Goal: Task Accomplishment & Management: Complete application form

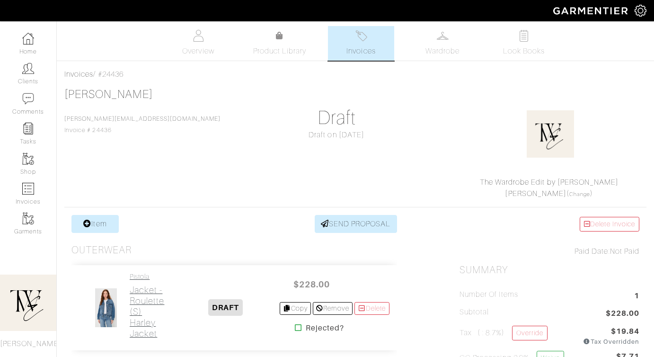
scroll to position [31, 0]
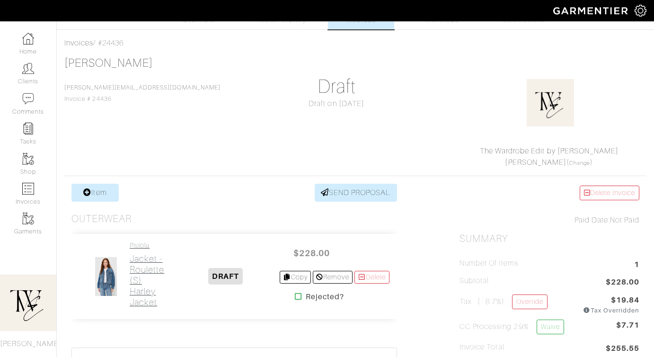
click at [145, 261] on h2 "Jacket - Roulette (S) Harley Jacket" at bounding box center [151, 280] width 43 height 54
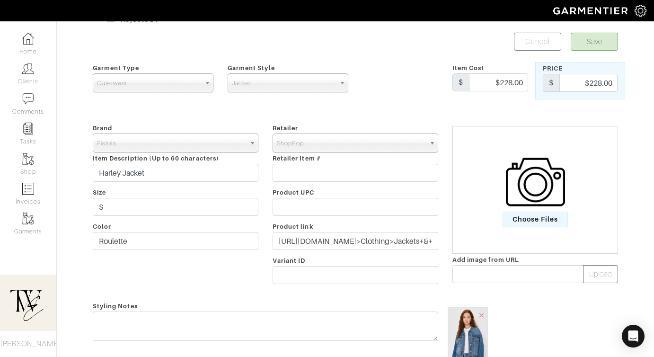
scroll to position [66, 0]
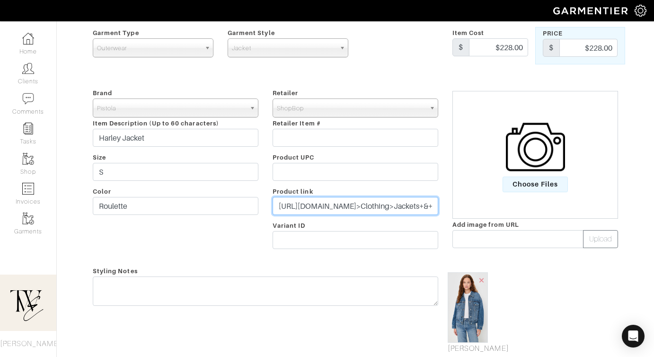
click at [312, 208] on input "https://www.shopbop.com/harley-pistola-denim/vp/v=1/1587486852.htm?os=false&bre…" at bounding box center [356, 206] width 166 height 18
paste input "go.shopmy.us/p-23837470"
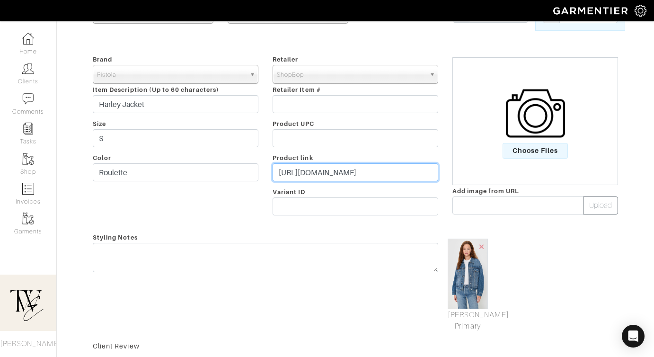
scroll to position [112, 0]
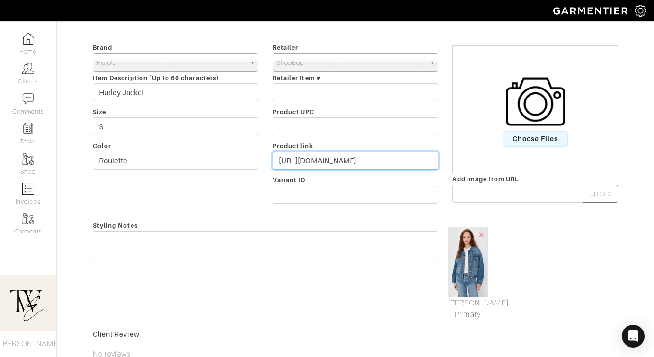
type input "https://go.shopmy.us/p-23837470"
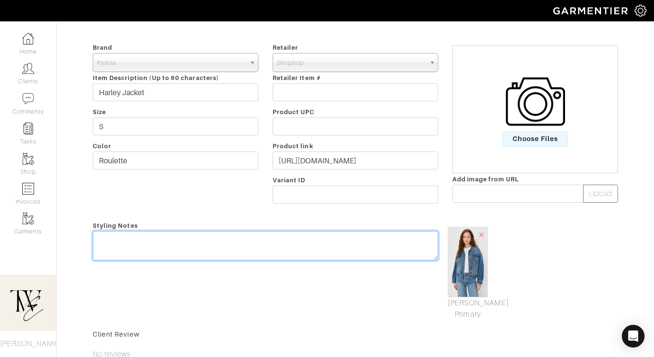
click at [264, 248] on textarea at bounding box center [265, 245] width 345 height 29
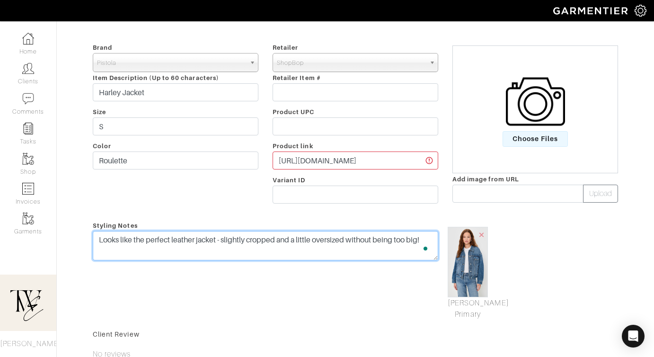
scroll to position [0, 0]
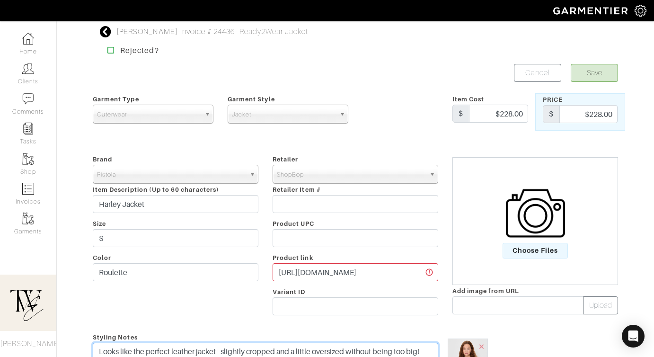
type textarea "Looks like the perfect leather jacket - slightly cropped and a little oversized…"
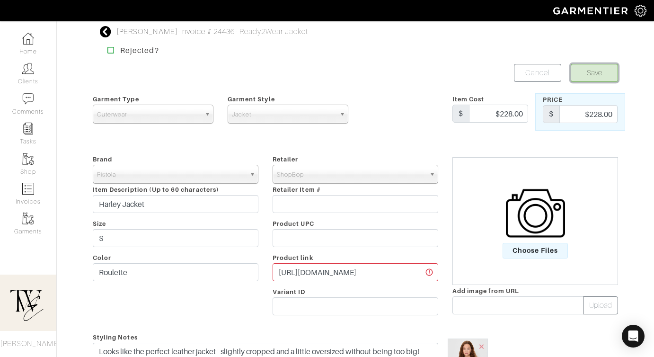
click at [580, 70] on button "Save" at bounding box center [594, 73] width 47 height 18
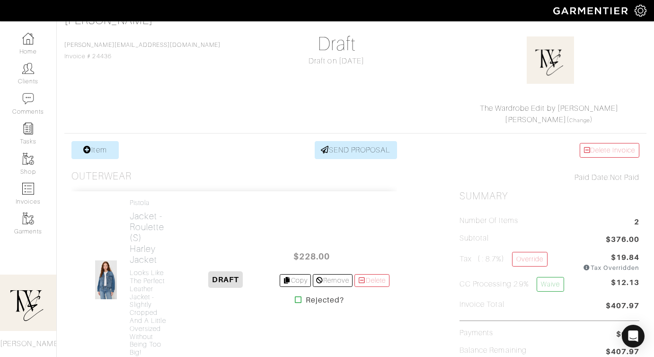
scroll to position [272, 0]
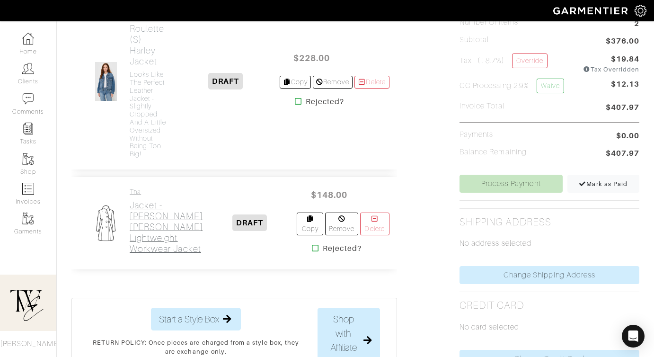
click at [143, 230] on h2 "Jacket - Marcona Beige Barkley Lightweight Workwear Jacket" at bounding box center [166, 227] width 73 height 54
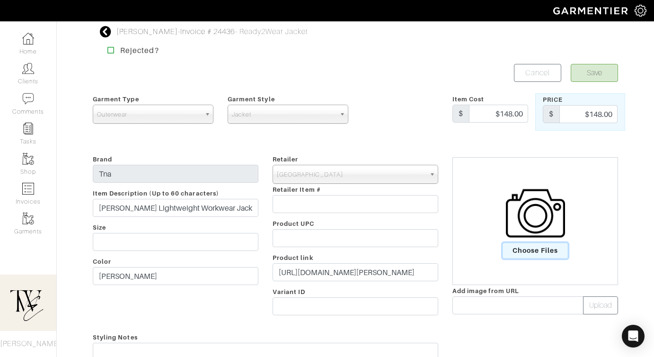
click at [514, 248] on span "Choose Files" at bounding box center [536, 251] width 66 height 16
click at [0, 0] on input "Choose Files" at bounding box center [0, 0] width 0 height 0
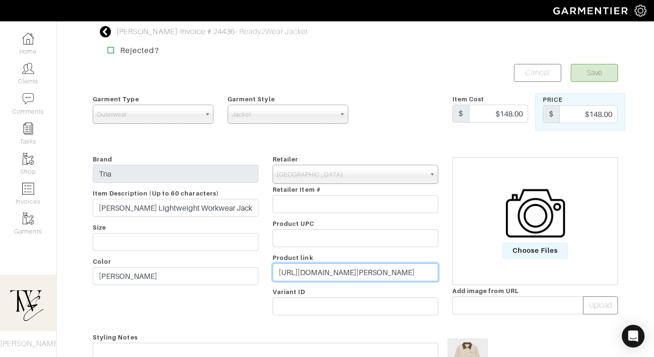
click at [313, 270] on input "https://www.aritzia.com/us/en/product/barkley-lightweight-workwear-jacket/12693…" at bounding box center [356, 272] width 166 height 18
paste input "go.shopmy.us/p-23837560"
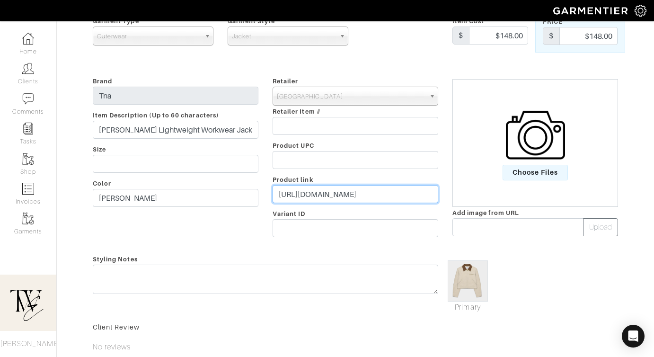
scroll to position [177, 0]
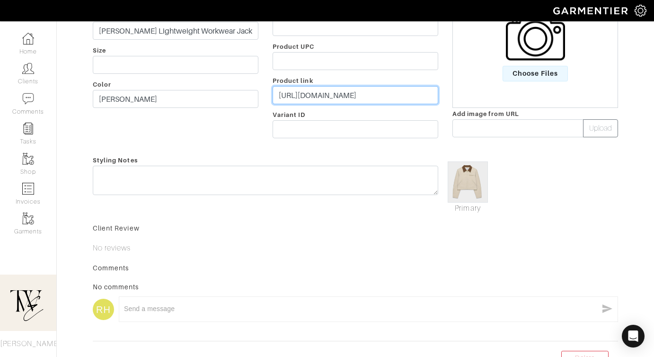
type input "https://go.shopmy.us/p-23837560"
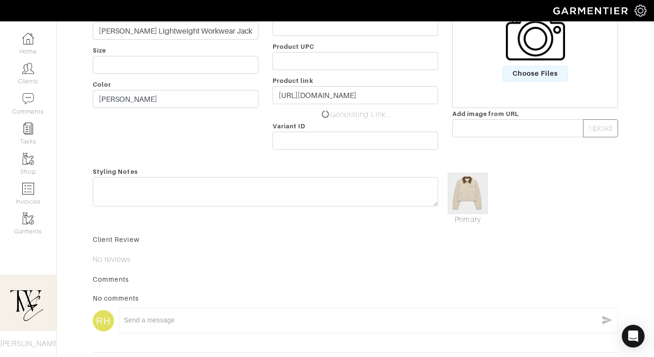
click at [304, 198] on div "Styling Notes" at bounding box center [266, 196] width 360 height 60
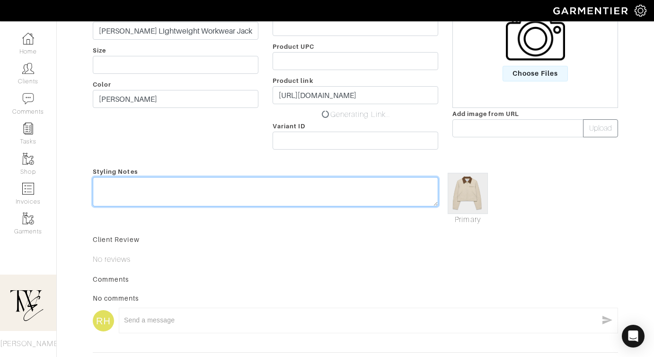
click at [300, 181] on textarea at bounding box center [265, 191] width 345 height 29
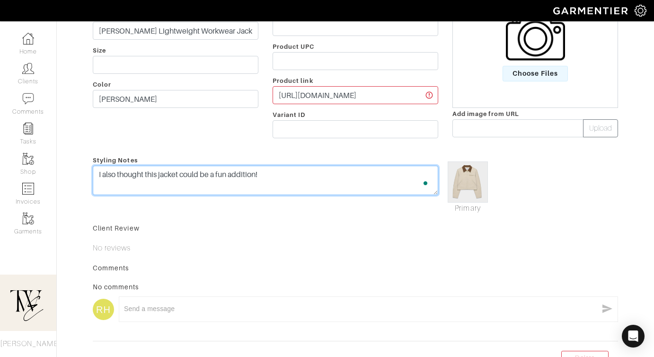
scroll to position [0, 0]
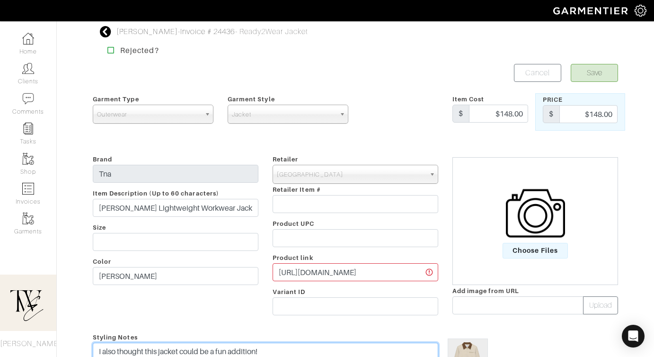
type textarea "I also thought this jacket could be a fun addition!"
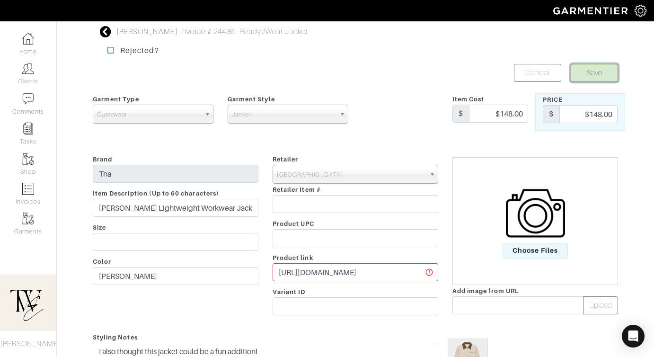
click at [593, 77] on button "Save" at bounding box center [594, 73] width 47 height 18
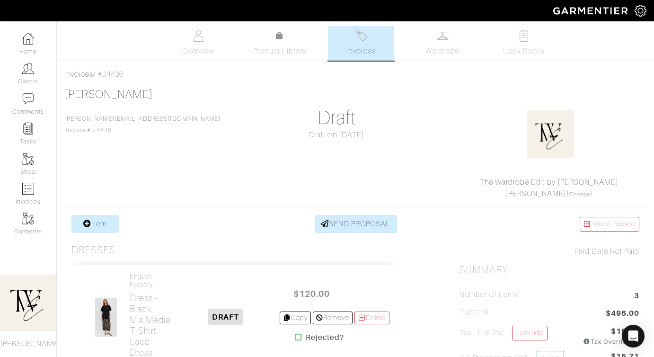
scroll to position [172, 0]
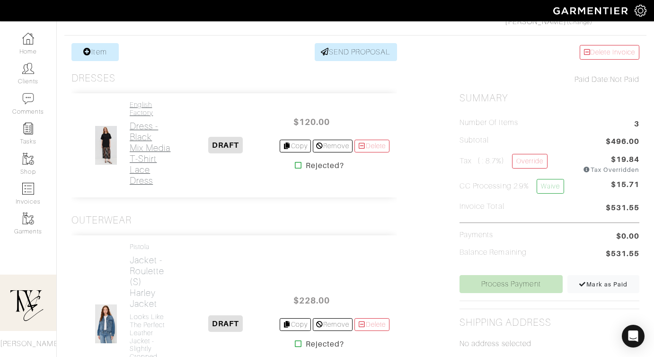
click at [152, 160] on h2 "Dress - Black Mix Media T-shirt Lace Dress" at bounding box center [151, 153] width 43 height 65
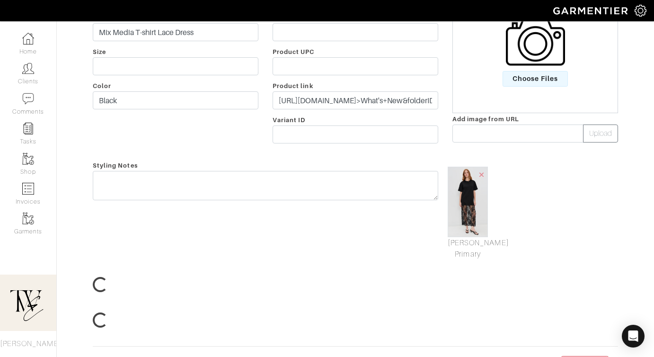
scroll to position [65, 0]
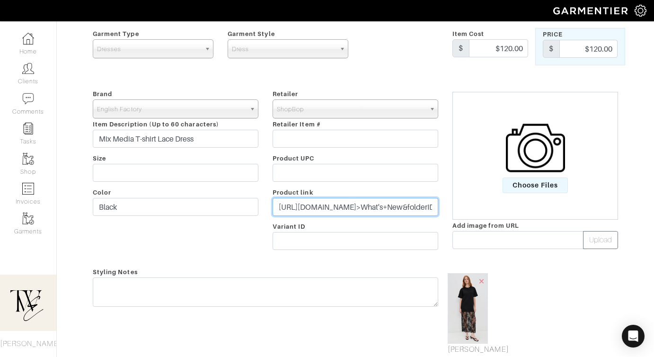
click at [346, 211] on input "https://www.shopbop.com/mix-media-shirt-lace-dress/vp/v=1/1577728808.htm?os=fal…" at bounding box center [356, 207] width 166 height 18
paste input "go.shopmy.us/p-23837686"
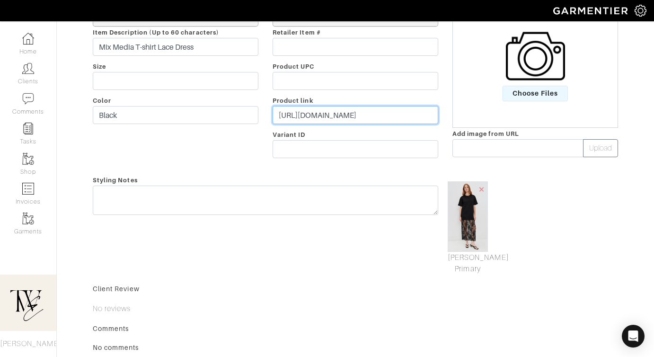
type input "https://go.shopmy.us/p-23837686"
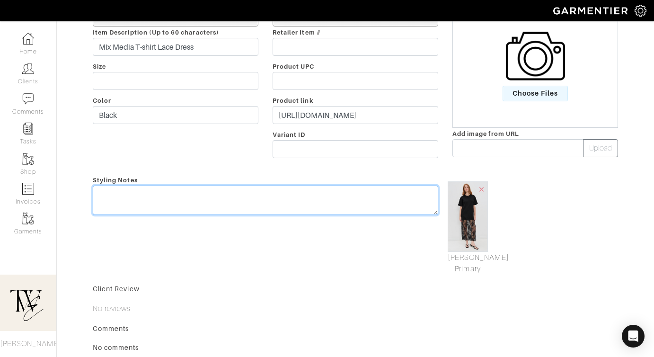
click at [327, 209] on textarea at bounding box center [265, 200] width 345 height 29
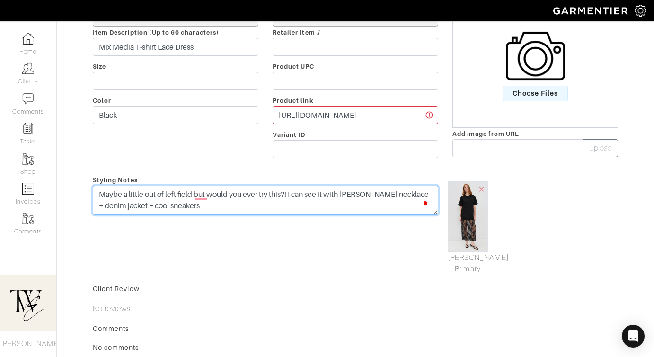
scroll to position [0, 0]
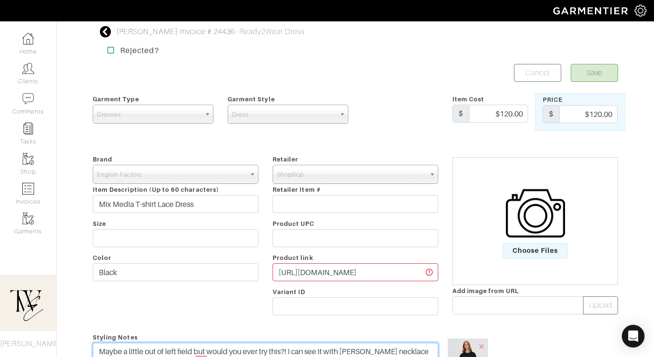
type textarea "Maybe a little out of left field but would you ever try this?! I can see it wit…"
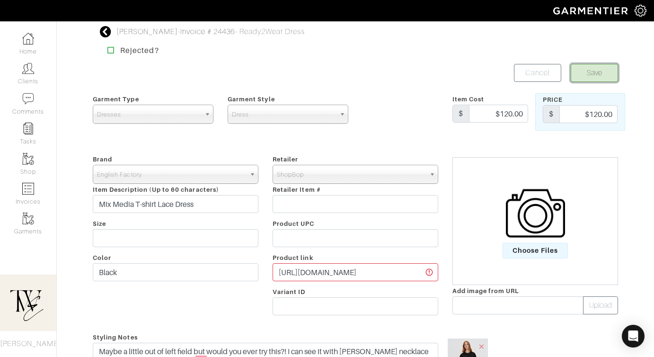
click at [591, 74] on button "Save" at bounding box center [594, 73] width 47 height 18
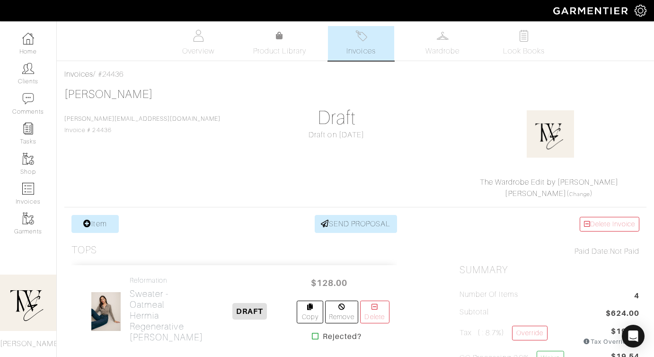
scroll to position [124, 0]
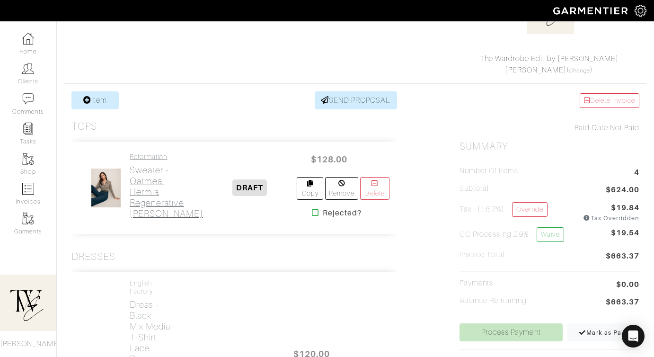
click at [156, 197] on h2 "Sweater - Oatmeal Hermia Regenerative Merino Polo" at bounding box center [166, 192] width 73 height 54
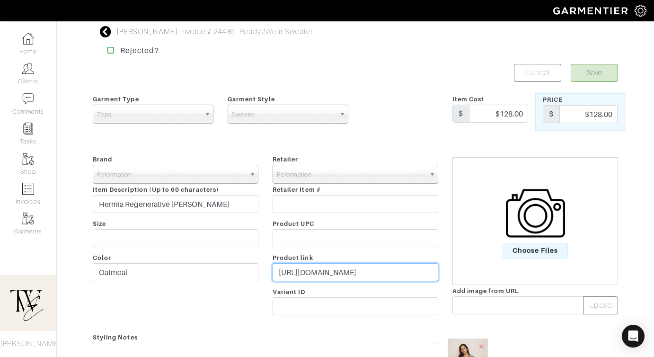
click at [310, 272] on input "[URL][DOMAIN_NAME]" at bounding box center [356, 272] width 166 height 18
paste input "[DOMAIN_NAME][URL]"
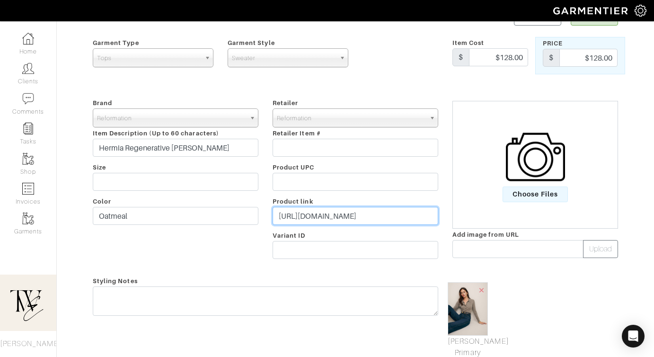
scroll to position [105, 0]
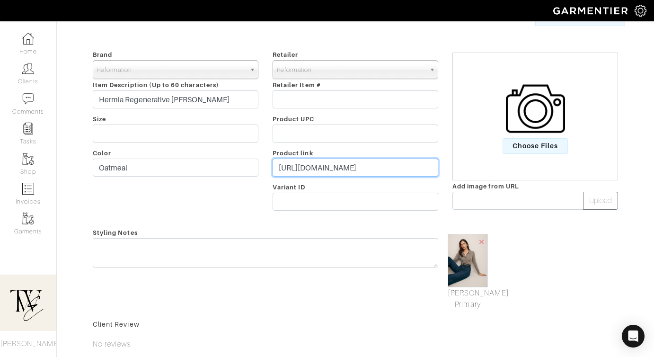
type input "[URL][DOMAIN_NAME]"
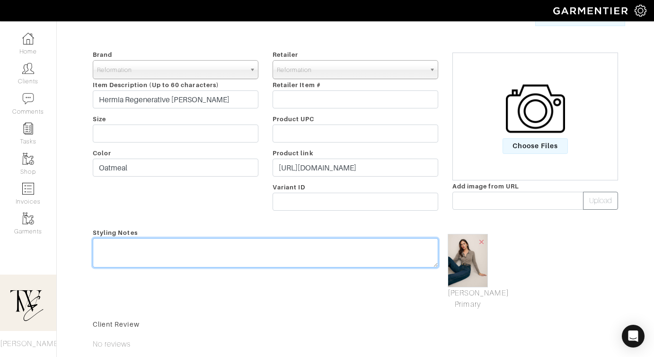
click at [301, 248] on div "Styling Notes" at bounding box center [266, 268] width 360 height 83
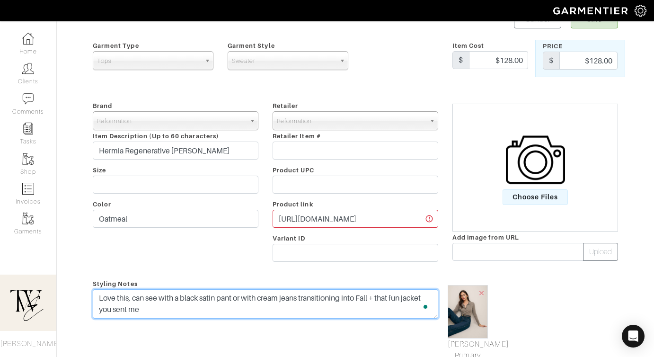
scroll to position [0, 0]
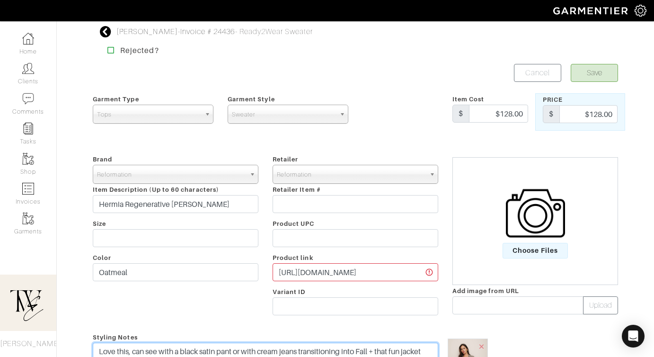
type textarea "Love this, can see with a black satin pant or with cream jeans transitioning in…"
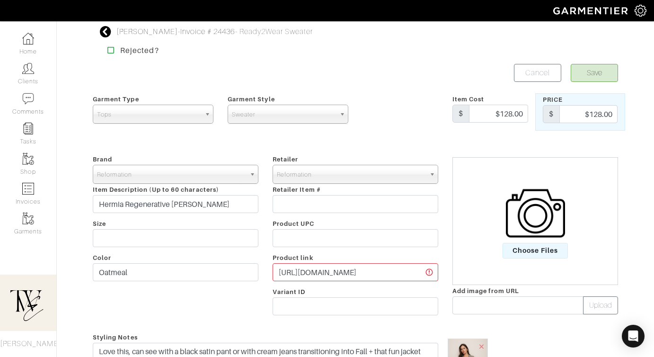
click at [569, 74] on div "Save Cancel" at bounding box center [490, 73] width 270 height 18
click at [576, 74] on button "Save" at bounding box center [594, 73] width 47 height 18
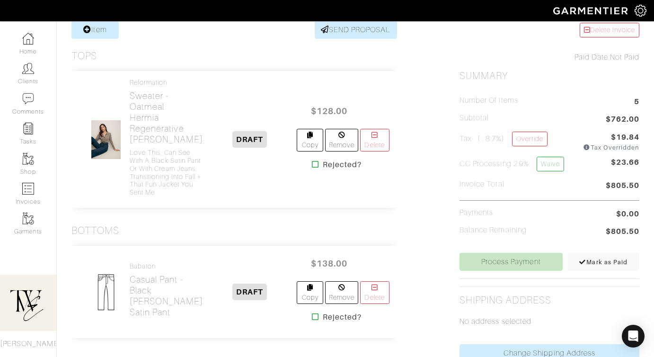
scroll to position [377, 0]
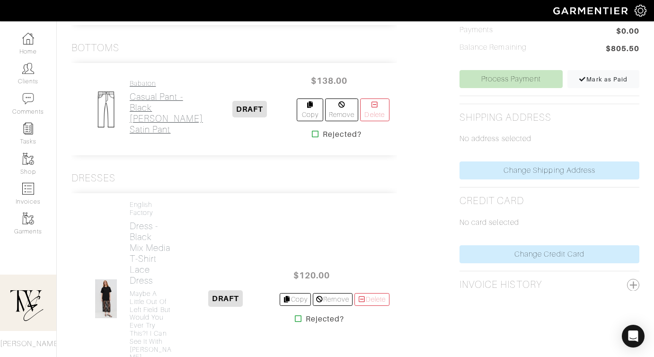
click at [154, 124] on h2 "Casual Pant - Black Archer Satin Pant" at bounding box center [166, 113] width 73 height 44
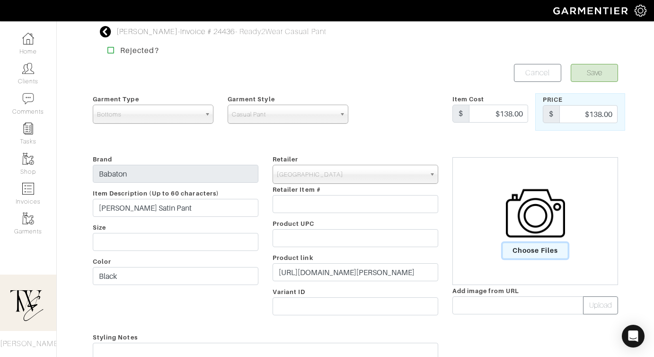
click at [535, 246] on span "Choose Files" at bounding box center [536, 251] width 66 height 16
click at [0, 0] on input "Choose Files" at bounding box center [0, 0] width 0 height 0
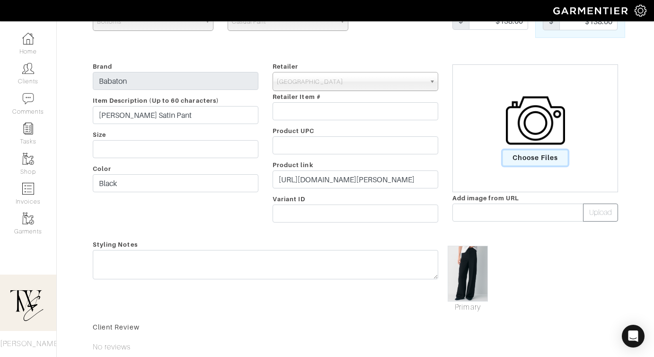
scroll to position [200, 0]
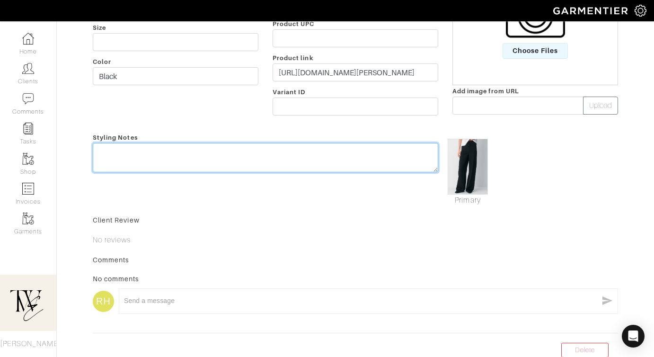
click at [255, 156] on textarea at bounding box center [265, 157] width 345 height 29
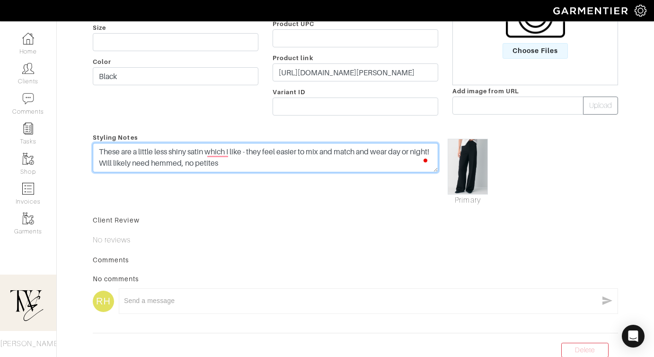
scroll to position [0, 0]
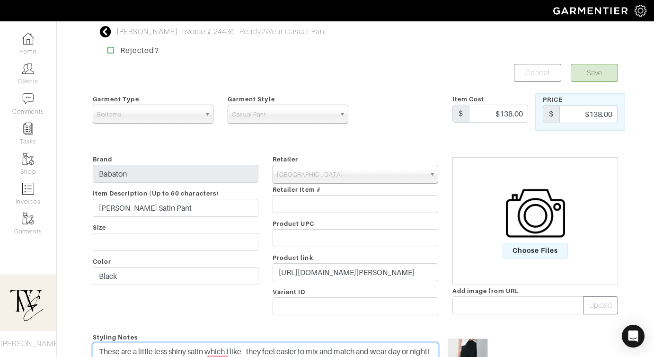
type textarea "These are a little less shiny satin which I like - they feel easier to mix and …"
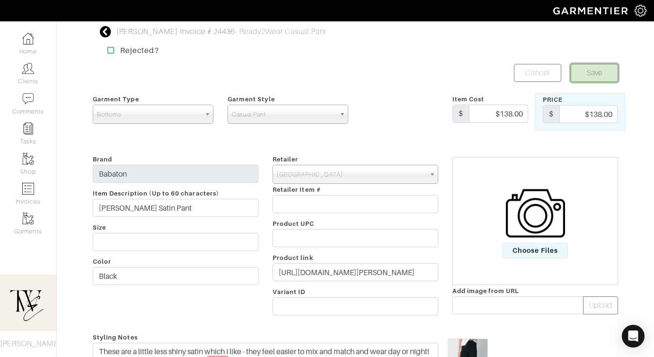
click at [589, 70] on button "Save" at bounding box center [594, 73] width 47 height 18
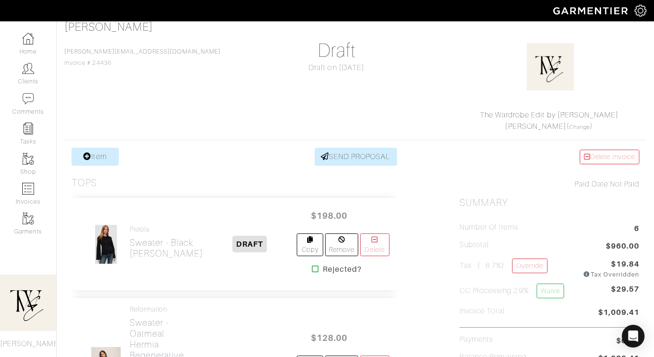
scroll to position [107, 0]
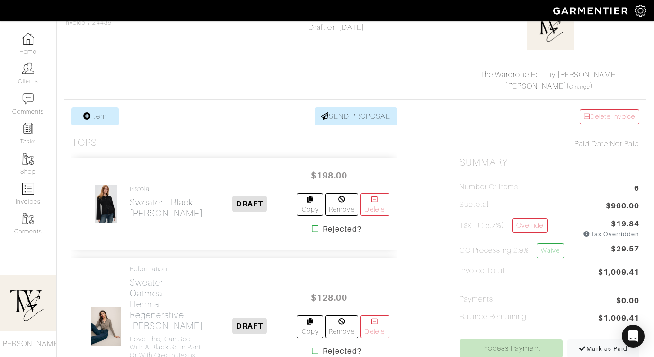
click at [149, 213] on h2 "Sweater - Black Dani Cardigan" at bounding box center [166, 208] width 73 height 22
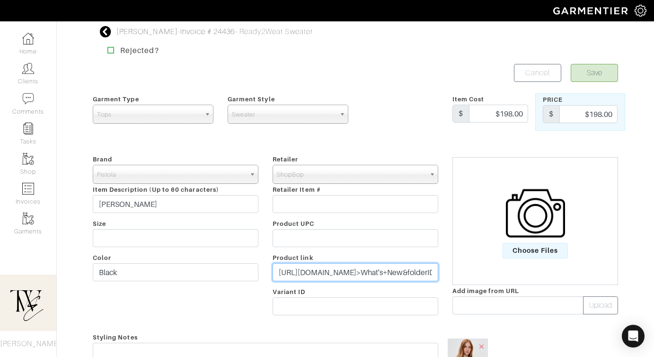
click at [336, 274] on input "https://www.shopbop.com/dani-pistola-denim/vp/v=1/1553352271.htm?os=false&bread…" at bounding box center [356, 272] width 166 height 18
paste input "go.shopmy.us/p-23838100"
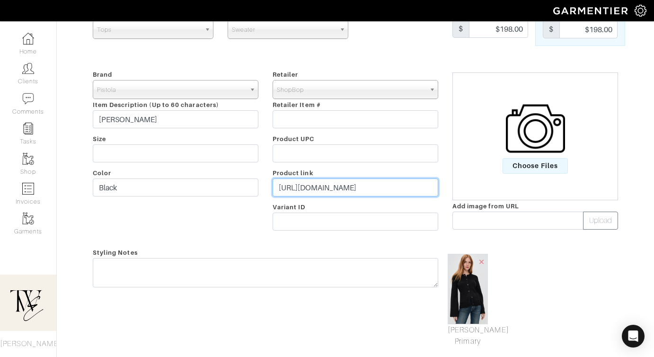
type input "https://go.shopmy.us/p-23838100"
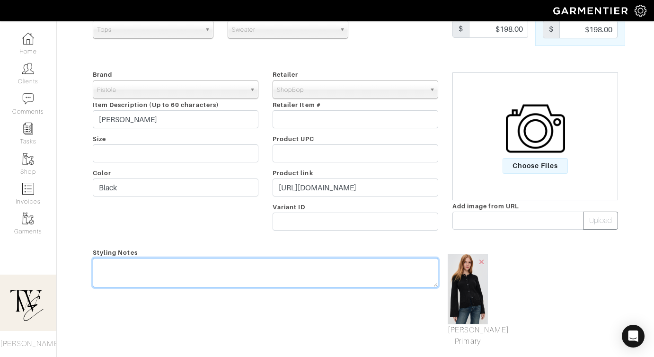
click at [332, 269] on div "Styling Notes" at bounding box center [266, 297] width 360 height 100
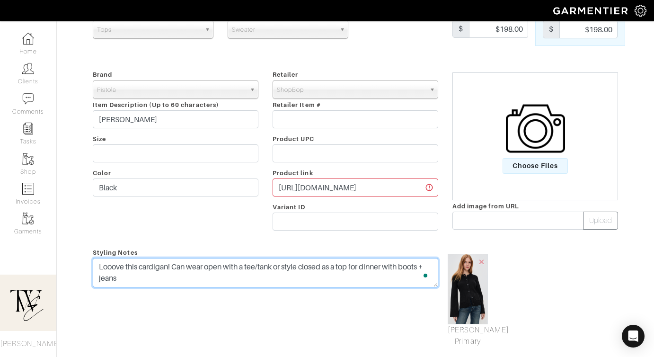
scroll to position [0, 0]
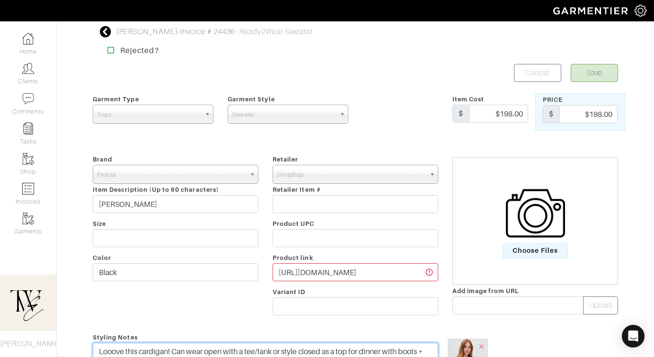
type textarea "Looove this cardigan! Can wear open with a tee/tank or style closed as a top fo…"
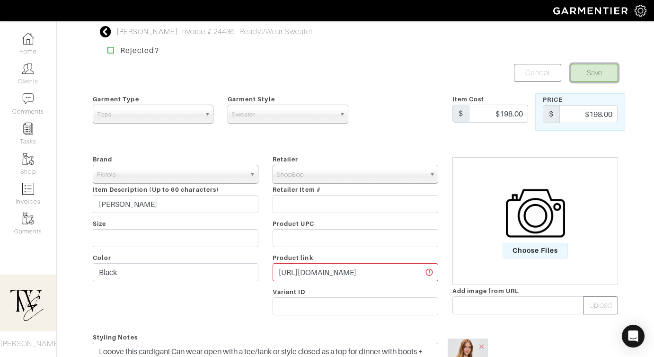
click at [593, 74] on button "Save" at bounding box center [594, 73] width 47 height 18
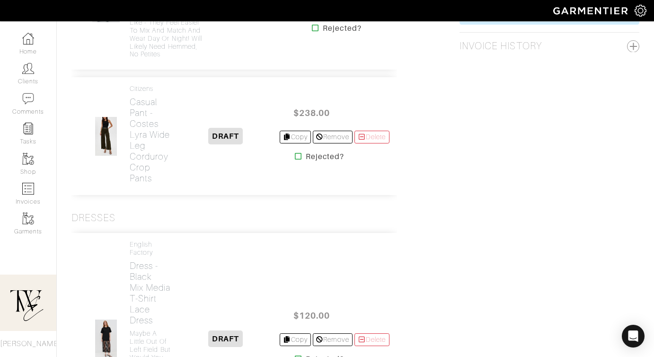
scroll to position [753, 0]
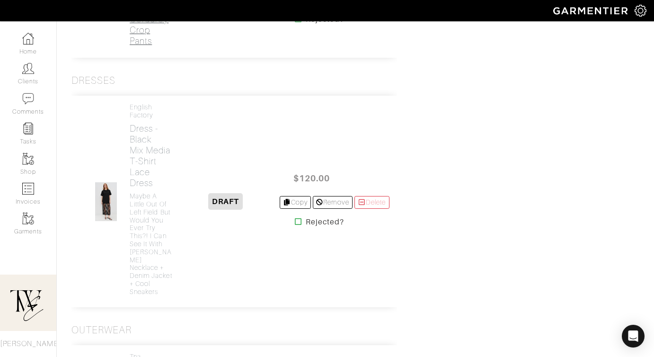
click at [146, 46] on h2 "Casual Pant - Costes Lyra Wide Leg Corduroy Crop Pants" at bounding box center [151, 2] width 43 height 87
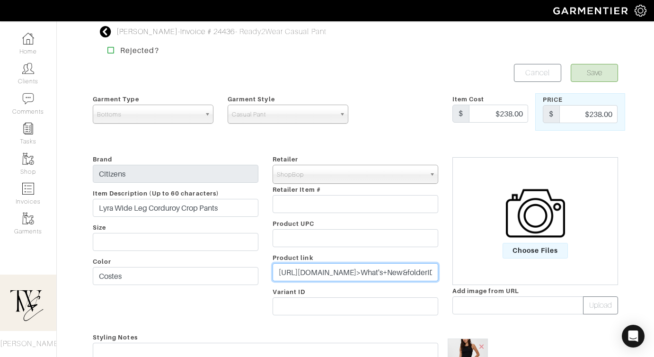
click at [294, 273] on input "https://www.shopbop.com/lyra-wide-leg-crop-inseam/vp/v=1/1500803593.htm?os=fals…" at bounding box center [356, 272] width 166 height 18
paste input "go.shopmy.us/p-23838198"
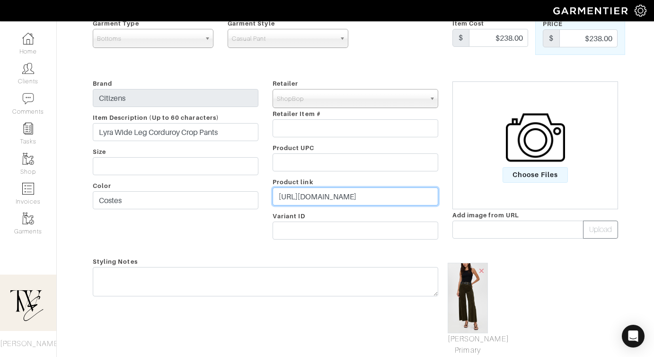
scroll to position [107, 0]
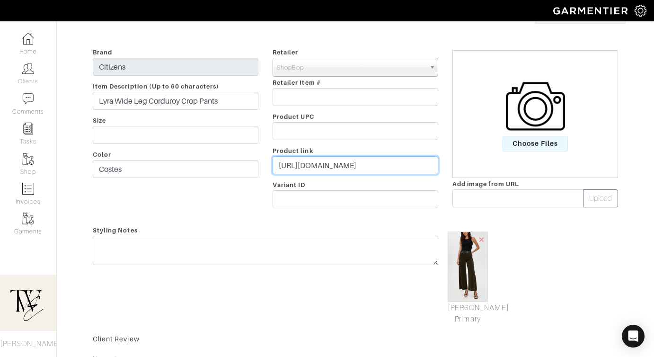
type input "https://go.shopmy.us/p-23838198"
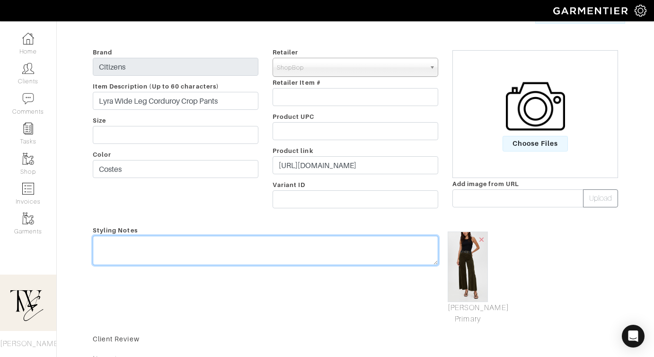
click at [292, 253] on textarea at bounding box center [265, 250] width 345 height 29
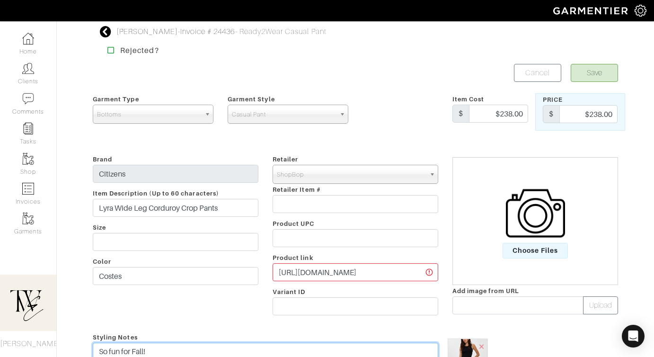
type textarea "So fun for Fall!"
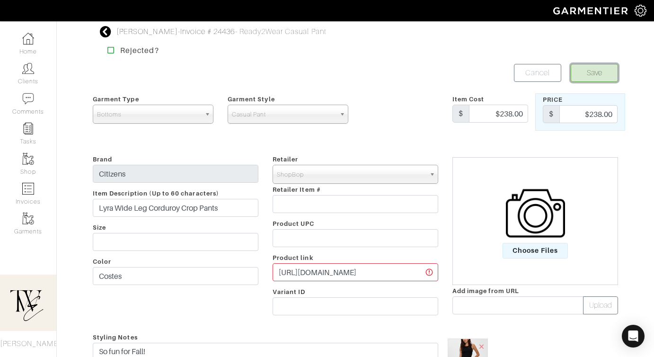
click at [611, 71] on button "Save" at bounding box center [594, 73] width 47 height 18
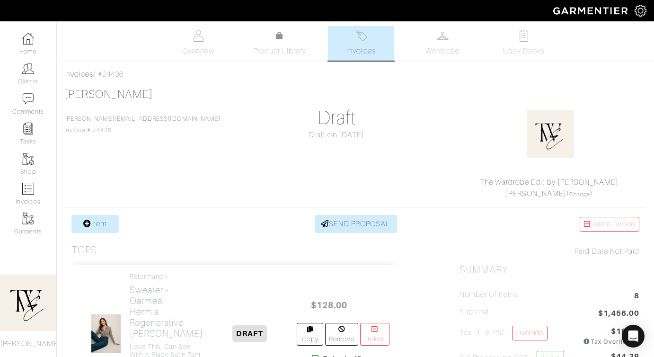
scroll to position [1010, 0]
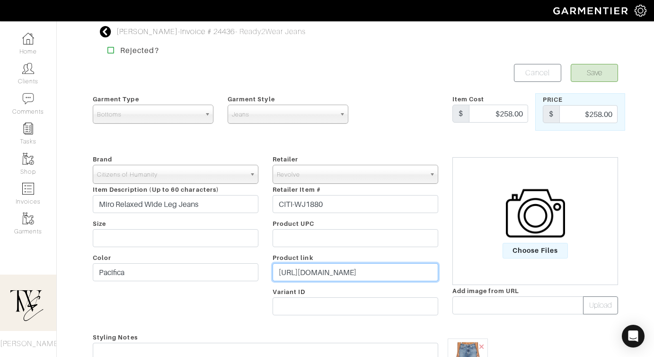
click at [328, 269] on input "[URL][DOMAIN_NAME]" at bounding box center [356, 272] width 166 height 18
paste input "[DOMAIN_NAME][URL]"
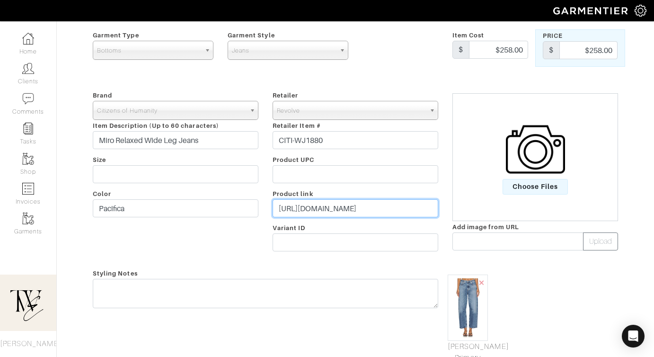
scroll to position [126, 0]
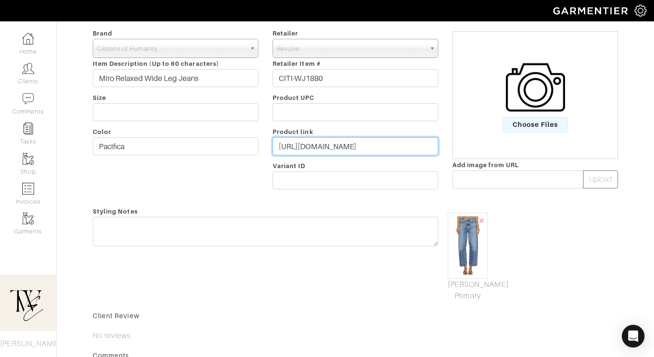
type input "https://rvlv.me/839rc9"
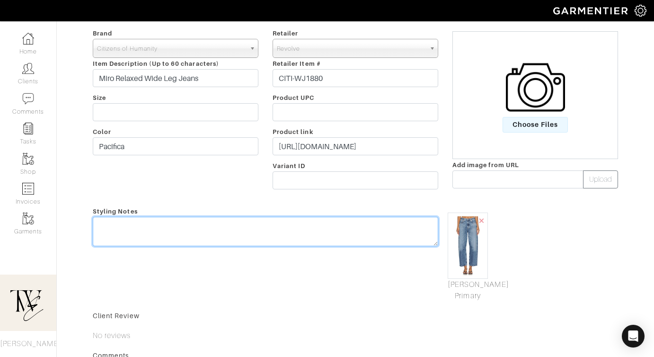
click at [318, 226] on div "Styling Notes" at bounding box center [266, 253] width 360 height 96
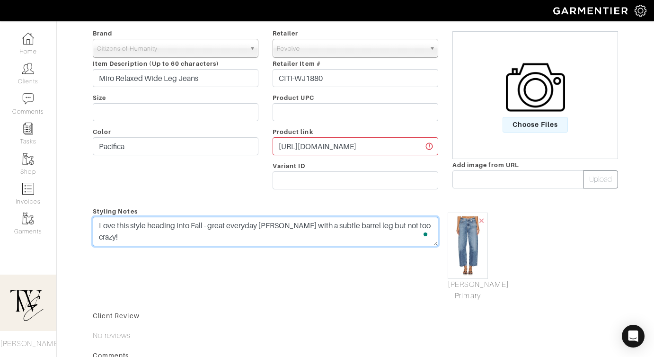
scroll to position [0, 0]
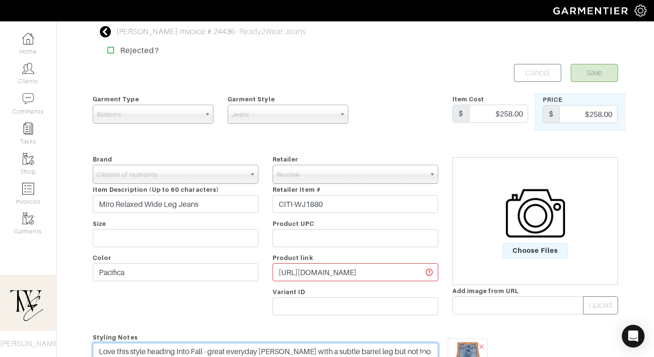
type textarea "Love this style heading into Fall - great everyday [PERSON_NAME] with a subtle …"
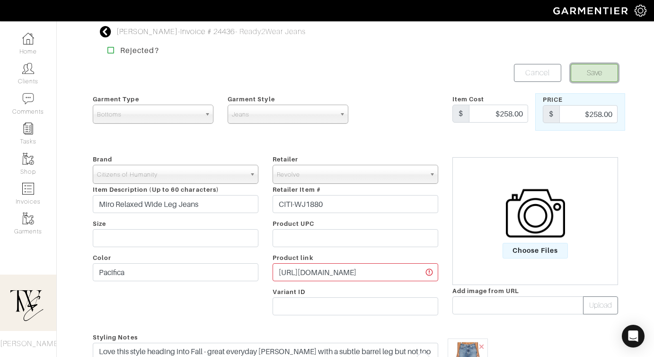
click at [577, 73] on button "Save" at bounding box center [594, 73] width 47 height 18
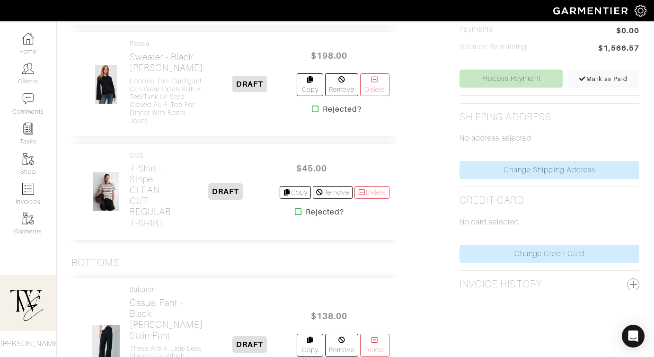
scroll to position [473, 0]
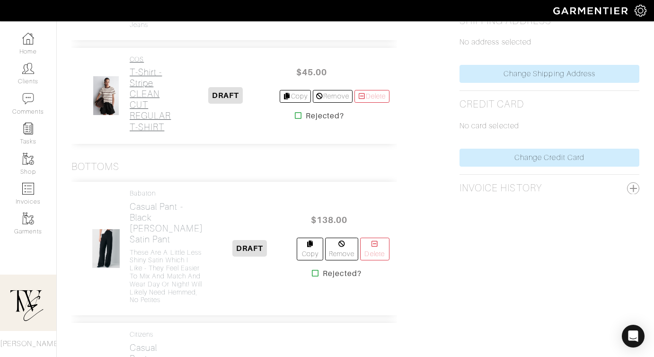
click at [140, 132] on h2 "T-Shirt - Stripe CLEAN CUT REGULAR T-SHIRT" at bounding box center [151, 99] width 43 height 65
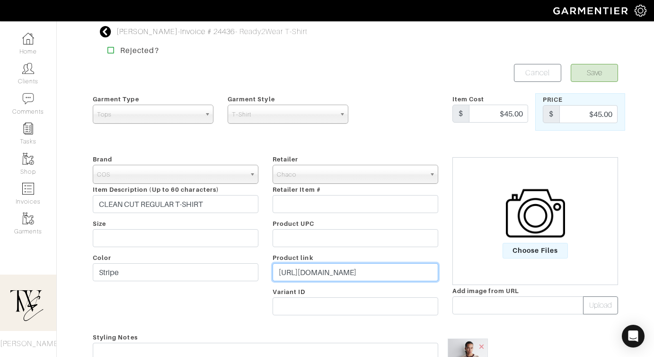
click at [315, 271] on input "[URL][DOMAIN_NAME]" at bounding box center [356, 272] width 166 height 18
click at [315, 271] on input "https://www.cos.com/en-us/women/womenswear/tshirts/roundnecktshirts/product/cle…" at bounding box center [356, 272] width 166 height 18
paste input "go.shopmy.us/p-23838578"
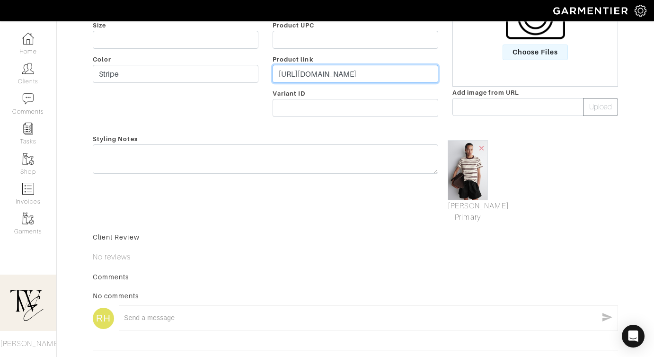
type input "[URL][DOMAIN_NAME]"
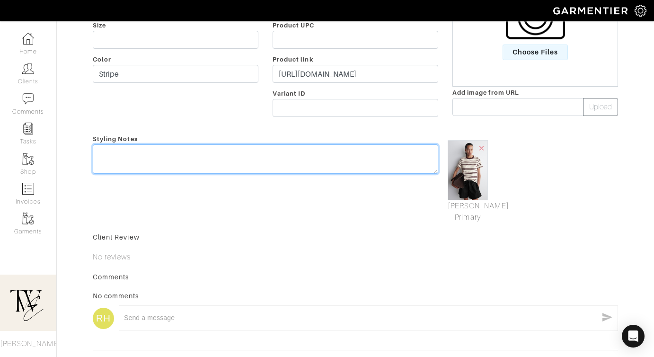
click at [297, 163] on textarea at bounding box center [265, 158] width 345 height 29
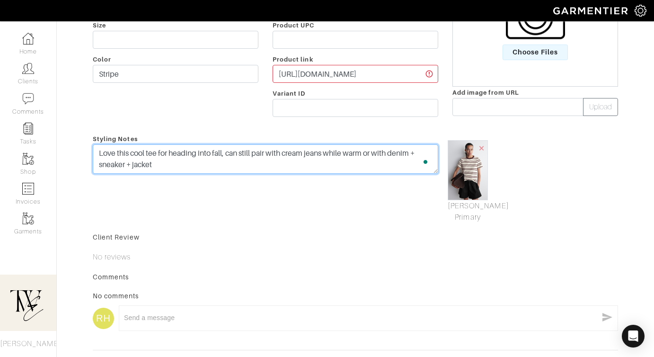
scroll to position [0, 0]
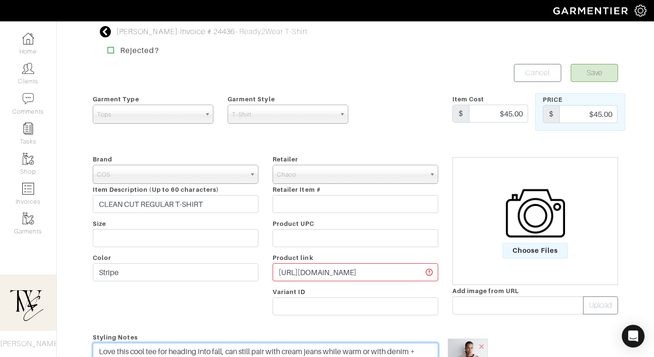
type textarea "Love this cool tee for heading into fall, can still pair with cream jeans while…"
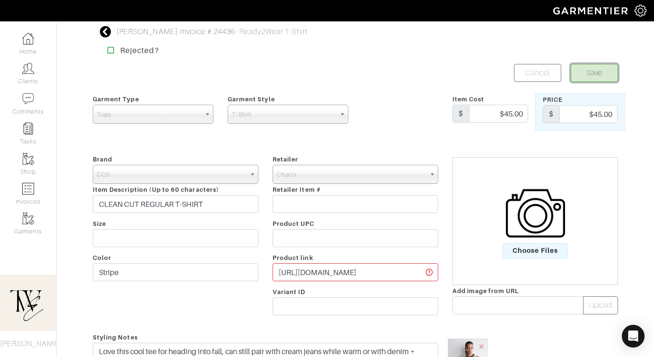
click at [587, 67] on button "Save" at bounding box center [594, 73] width 47 height 18
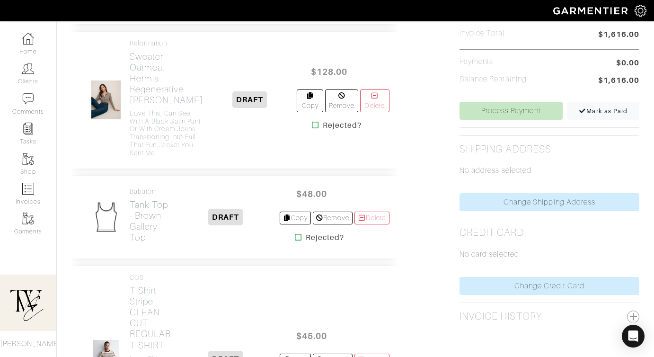
scroll to position [467, 0]
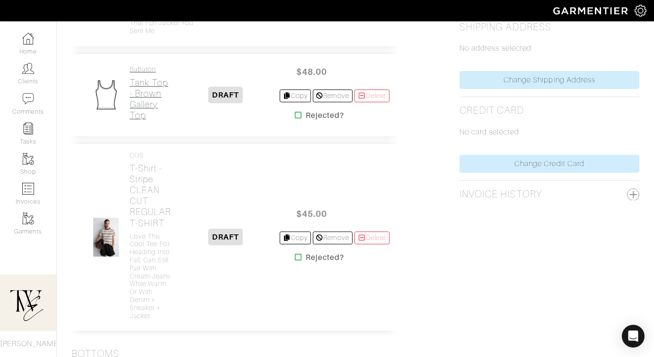
click at [161, 121] on h2 "Tank Top - Brown Gallery Top" at bounding box center [151, 99] width 43 height 44
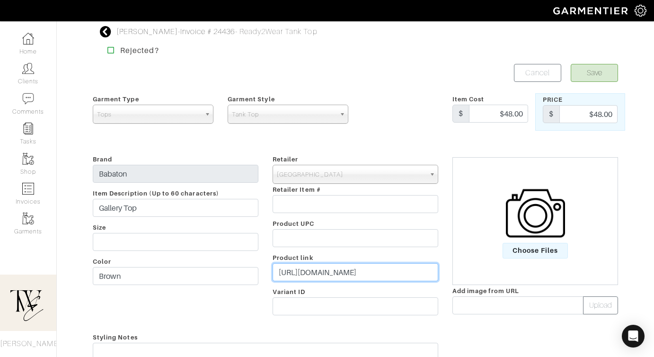
click at [329, 276] on input "https://www.aritzia.com/us/en/product/gallery-top/126116.html?color=18891" at bounding box center [356, 272] width 166 height 18
paste input "go.shopmy.us/p-23838578"
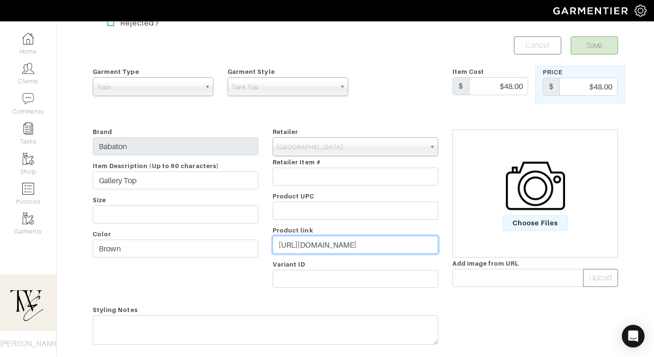
scroll to position [20, 0]
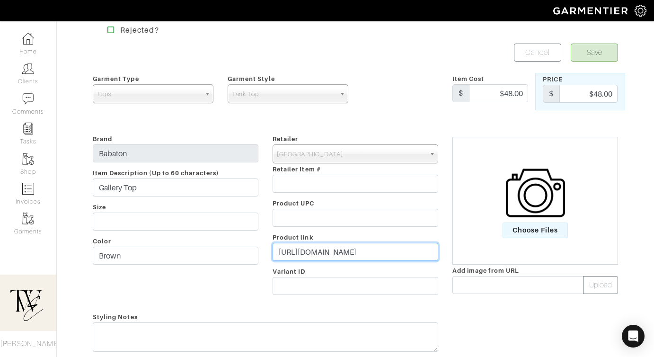
type input "[URL][DOMAIN_NAME]"
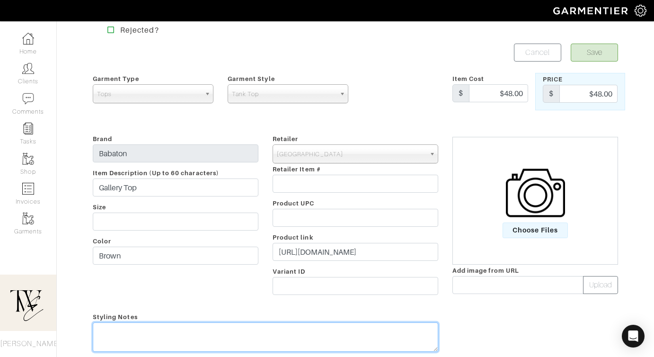
click at [300, 336] on textarea at bounding box center [265, 336] width 345 height 29
type textarea "Night out/dinner top going into Fall"
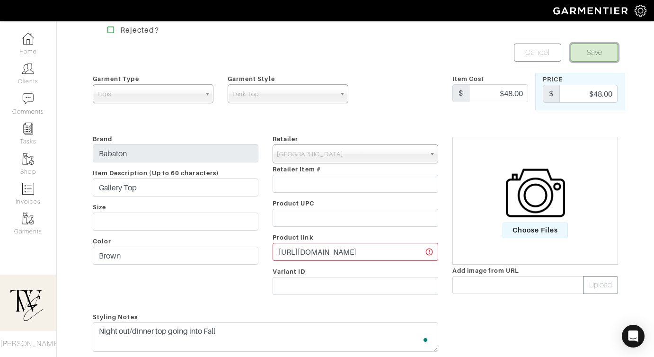
click at [595, 45] on button "Save" at bounding box center [594, 53] width 47 height 18
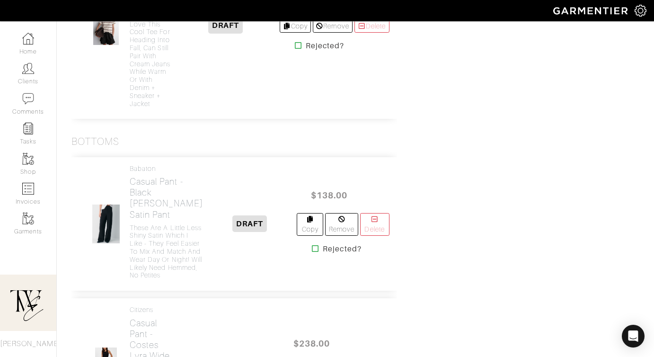
scroll to position [642, 0]
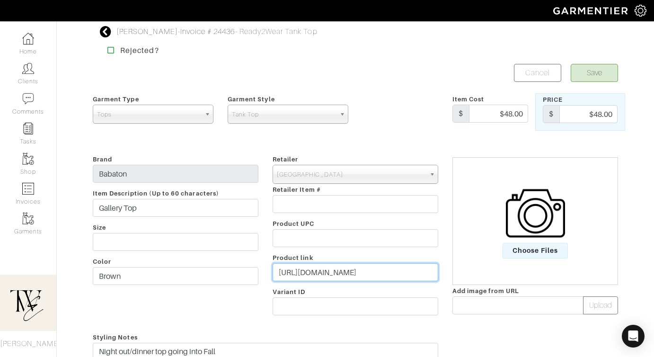
click at [361, 270] on input "[URL][DOMAIN_NAME]" at bounding box center [356, 272] width 166 height 18
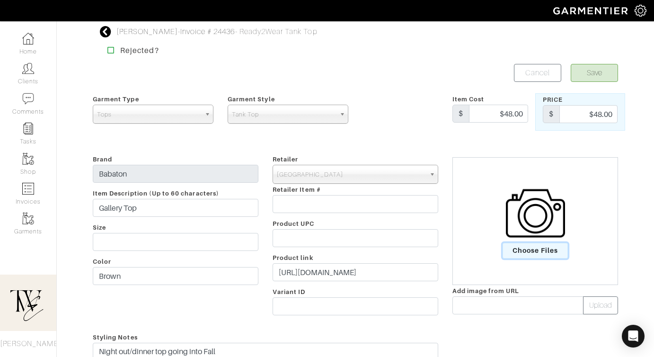
click at [544, 248] on span "Choose Files" at bounding box center [536, 251] width 66 height 16
click at [0, 0] on input "Choose Files" at bounding box center [0, 0] width 0 height 0
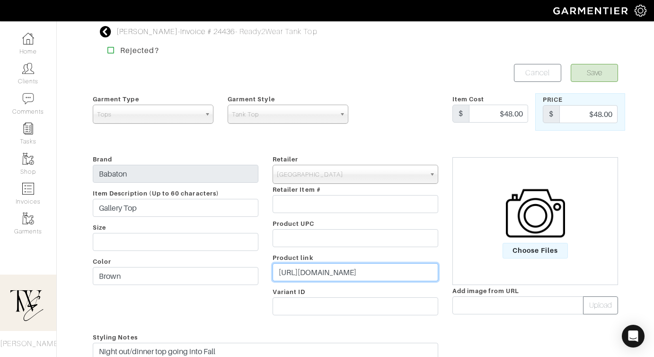
click at [328, 274] on input "[URL][DOMAIN_NAME]" at bounding box center [356, 272] width 166 height 18
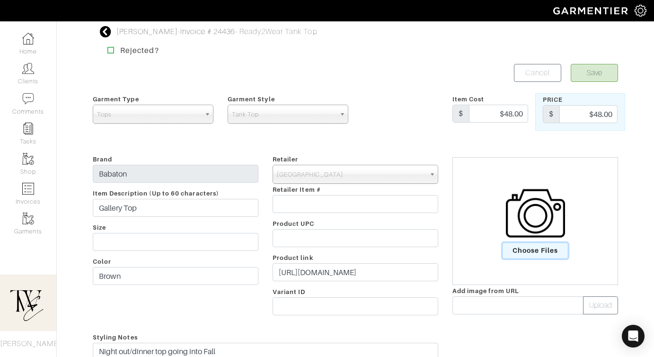
click at [543, 246] on span "Choose Files" at bounding box center [536, 251] width 66 height 16
click at [0, 0] on input "Choose Files" at bounding box center [0, 0] width 0 height 0
click at [582, 71] on button "Save" at bounding box center [594, 73] width 47 height 18
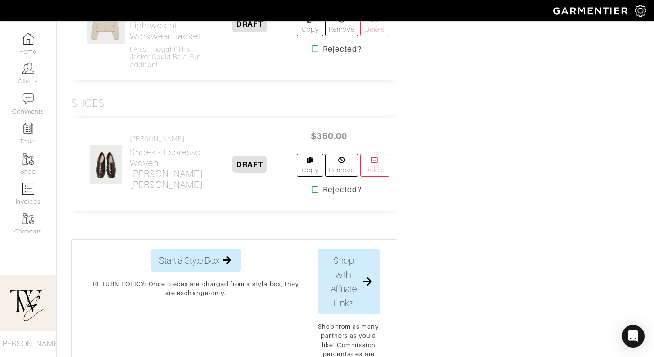
scroll to position [2178, 0]
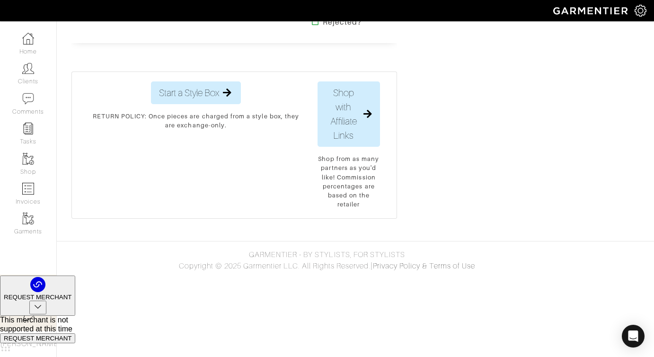
click at [144, 23] on h2 "Shoes - Espresso Woven Rachel Espresso Woven Loafer" at bounding box center [166, 1] width 73 height 44
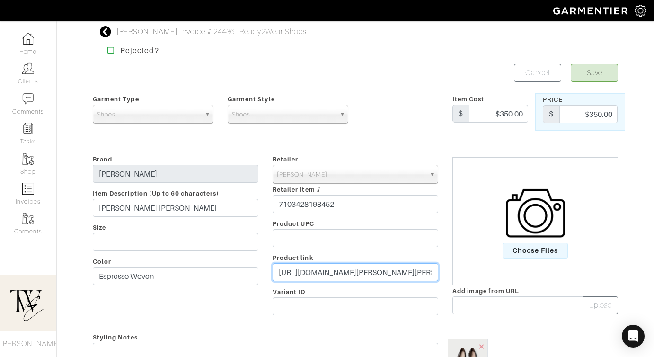
click at [320, 271] on input "https://loefflerrandall.com/products/rachel-espresso-woven-loafer?variant=41137…" at bounding box center [356, 272] width 166 height 18
paste input "go.shopmy.us/p-23839274"
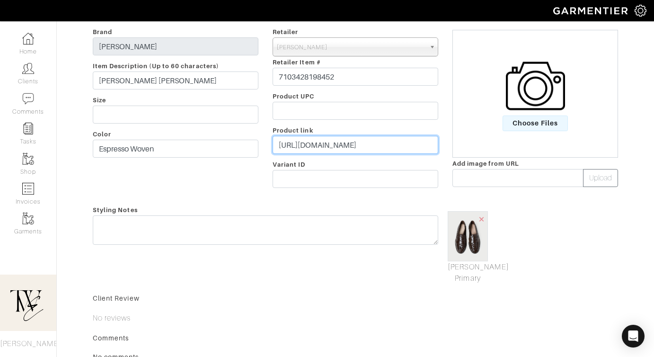
scroll to position [155, 0]
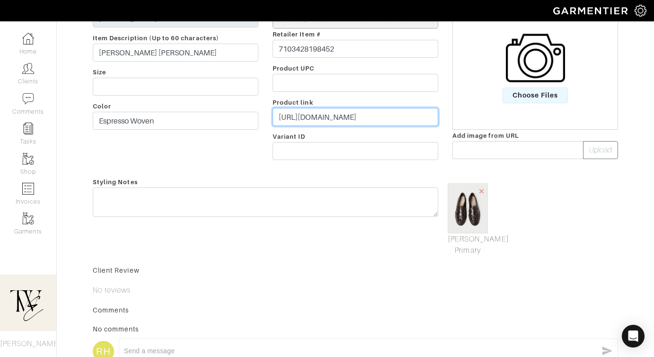
type input "https://go.shopmy.us/p-23839274"
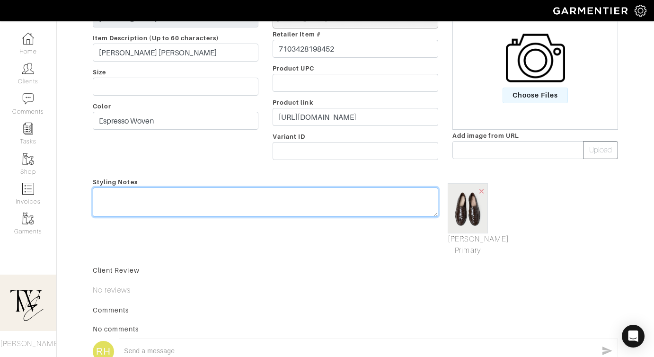
click at [314, 198] on div "Styling Notes" at bounding box center [266, 216] width 360 height 80
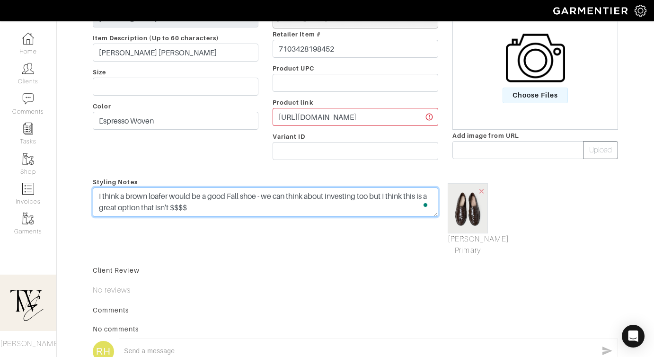
scroll to position [0, 0]
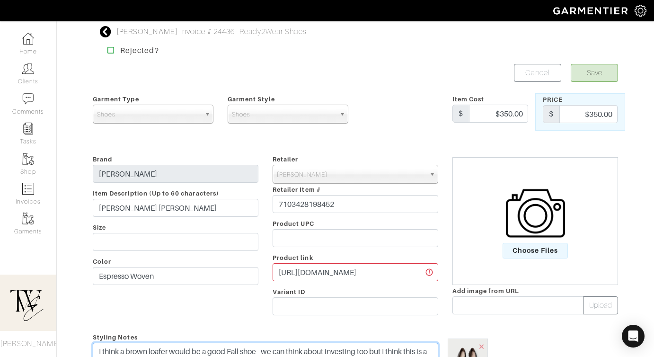
type textarea "I think a brown loafer would be a good Fall shoe - we can think about investing…"
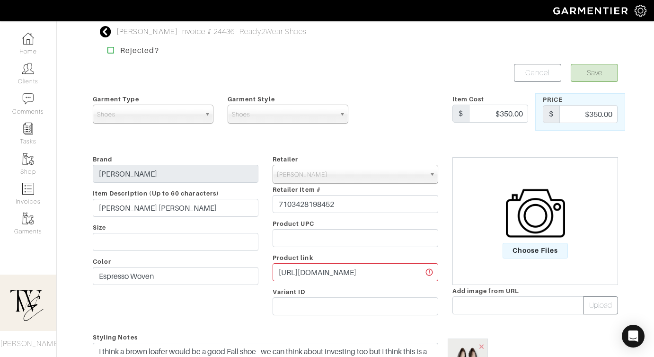
click at [597, 83] on form "Save Cancel Garment Type Tops Bottoms Dresses Jumpsuits Suiting Outerwear Shoes…" at bounding box center [355, 311] width 525 height 494
click at [594, 73] on button "Save" at bounding box center [594, 73] width 47 height 18
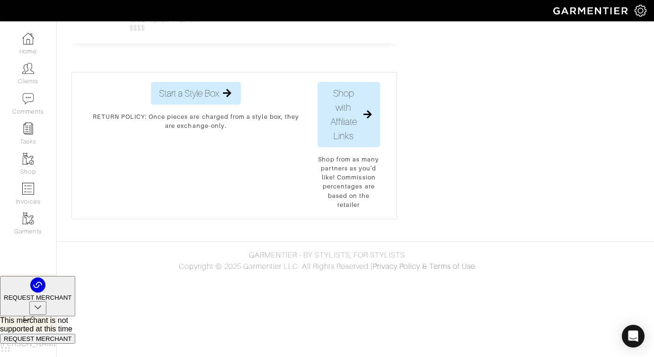
scroll to position [2341, 0]
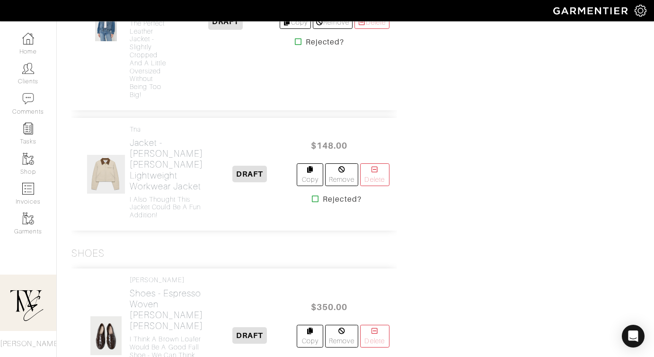
scroll to position [2220, 0]
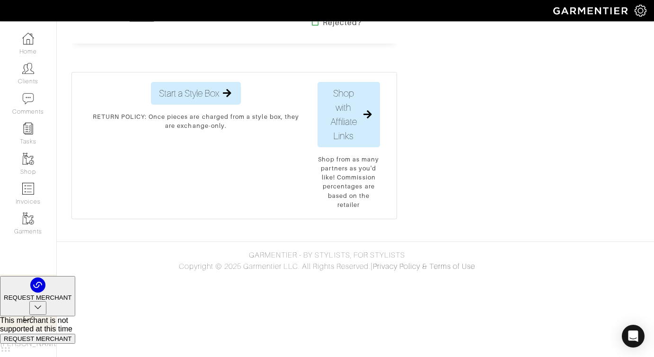
click at [137, 23] on h2 "Shoes - Tan Suede Seas The Day Mules" at bounding box center [166, 2] width 73 height 44
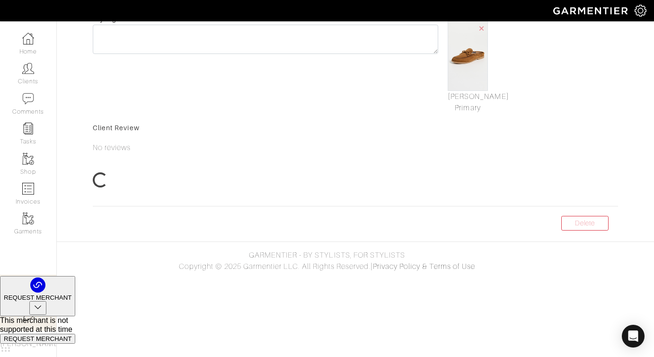
scroll to position [87, 0]
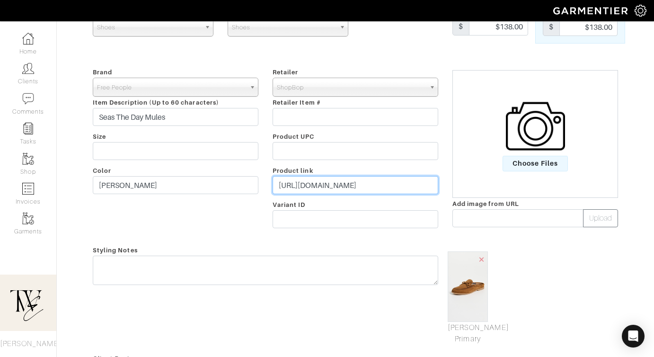
click at [335, 194] on input "https://www.shopbop.com/product/vp/v=1/1522160059.htm?currencyCode=USD&extid=af…" at bounding box center [356, 185] width 166 height 18
paste input "go.shopmy.us/p-23839806"
type input "https://go.shopmy.us/p-23839806"
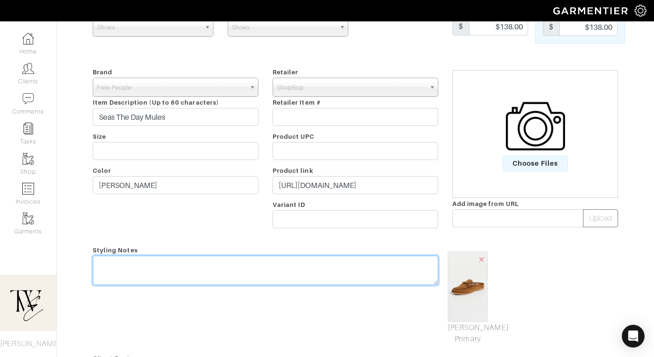
click at [291, 269] on textarea at bounding box center [265, 270] width 345 height 29
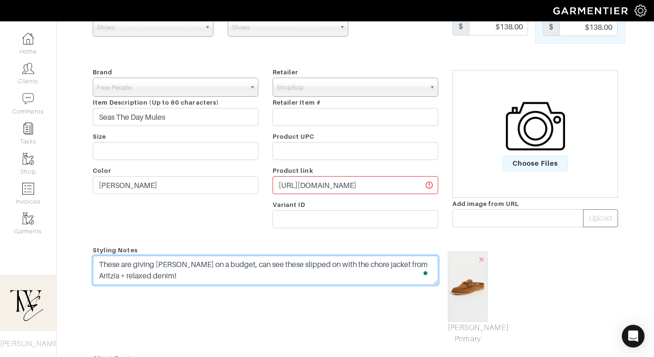
scroll to position [0, 0]
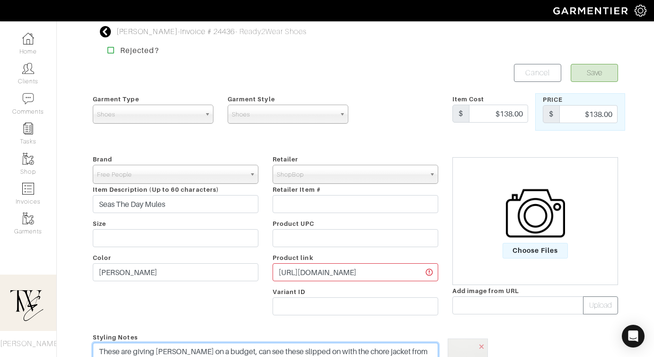
type textarea "These are giving [PERSON_NAME] on a budget, can see these slipped on with the c…"
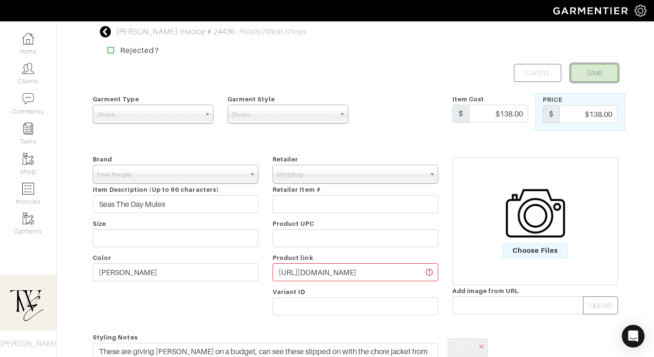
click at [600, 70] on button "Save" at bounding box center [594, 73] width 47 height 18
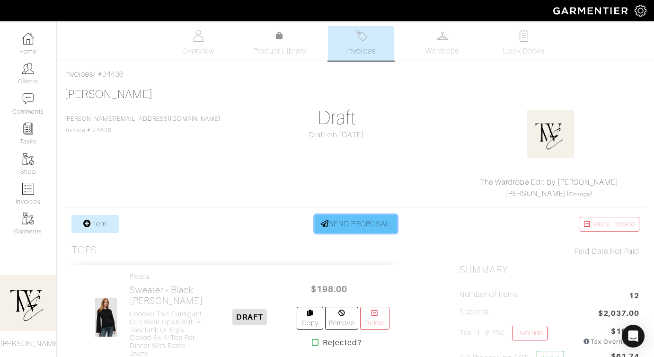
click at [332, 223] on link "SEND PROPOSAL" at bounding box center [356, 224] width 82 height 18
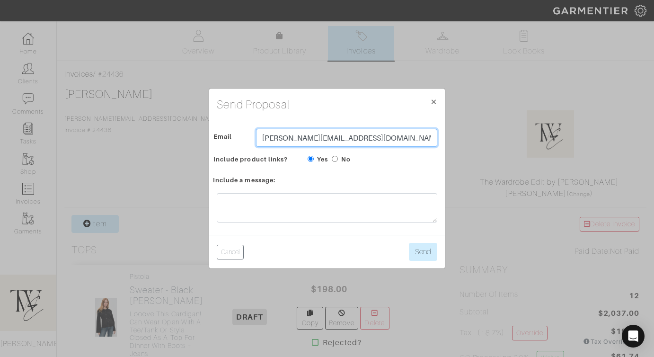
click at [316, 140] on input "[PERSON_NAME][EMAIL_ADDRESS][DOMAIN_NAME]" at bounding box center [346, 138] width 181 height 18
type input "[EMAIL_ADDRESS][DOMAIN_NAME]"
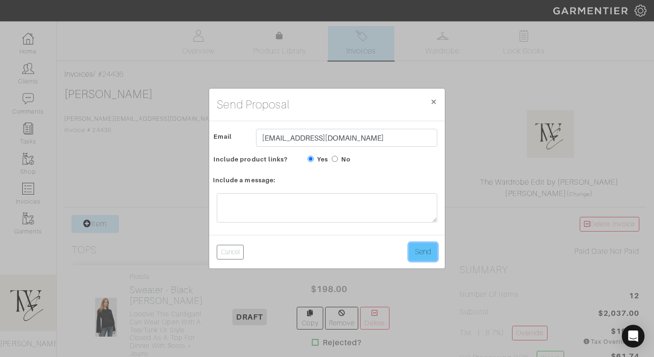
click at [419, 259] on button "Send" at bounding box center [423, 252] width 28 height 18
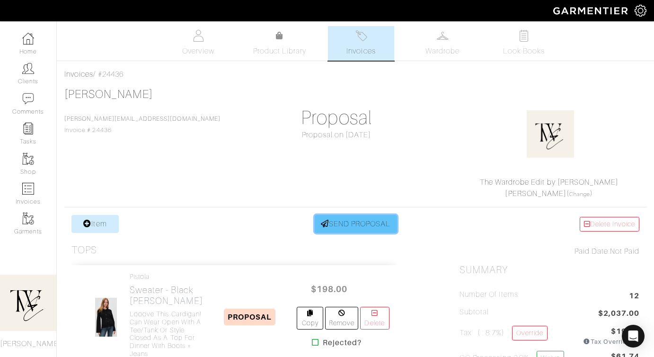
click at [337, 221] on link "SEND PROPOSAL" at bounding box center [356, 224] width 82 height 18
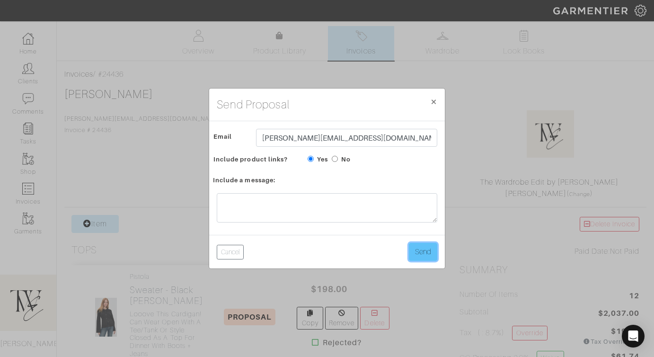
click at [425, 257] on button "Send" at bounding box center [423, 252] width 28 height 18
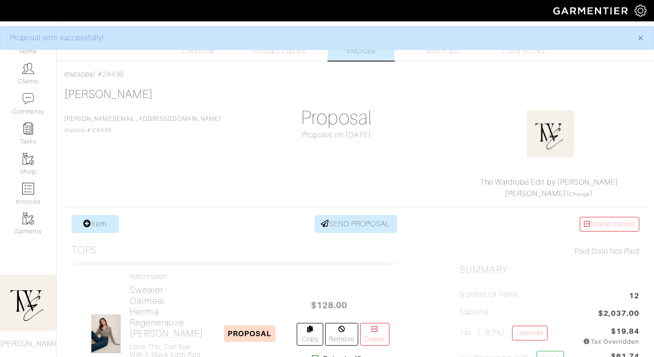
click at [437, 122] on div "Alexis Charbonneau alexis.k.charb@gmail.com Invoice # 24436 Proposal Proposal o…" at bounding box center [355, 144] width 582 height 112
